Goal: Information Seeking & Learning: Learn about a topic

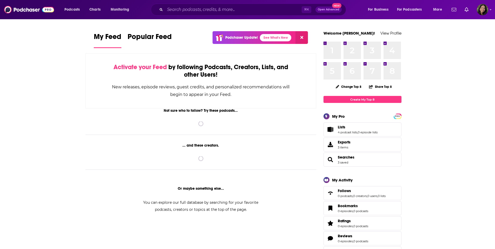
click at [178, 8] on input "Search podcasts, credits, & more..." at bounding box center [233, 9] width 137 height 8
click at [179, 9] on input "Search podcasts, credits, & more..." at bounding box center [233, 9] width 137 height 8
click at [183, 10] on input "Search podcasts, credits, & more..." at bounding box center [233, 9] width 137 height 8
click at [201, 9] on input "Search podcasts, credits, & more..." at bounding box center [233, 9] width 137 height 8
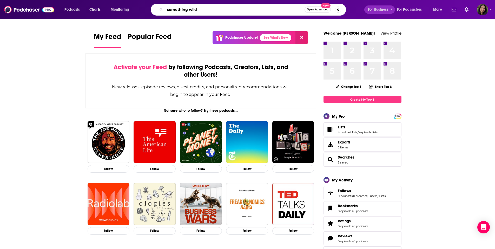
type input "something wild"
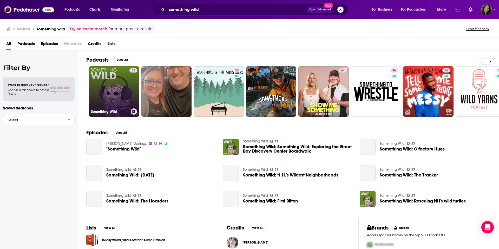
click at [115, 81] on link "53 Something Wild" at bounding box center [114, 91] width 50 height 50
